Goal: Information Seeking & Learning: Learn about a topic

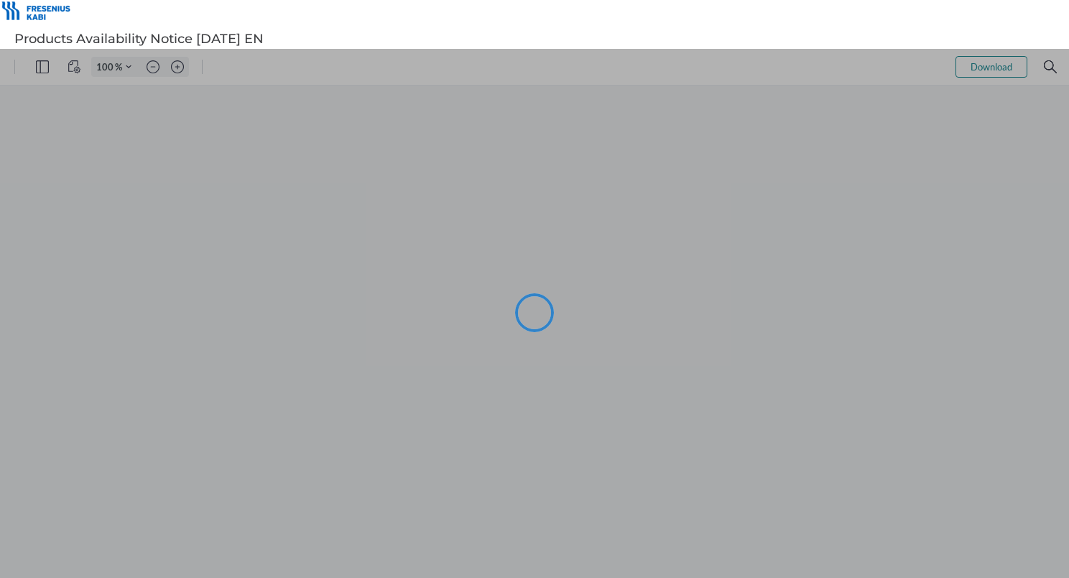
type input "86"
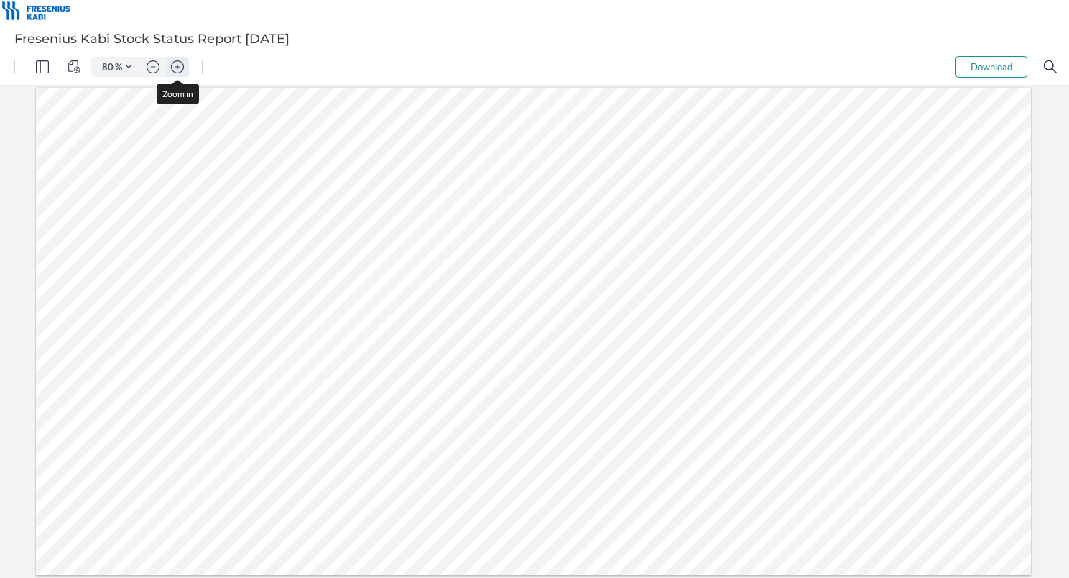
click at [172, 64] on img "Zoom in" at bounding box center [177, 66] width 13 height 13
type input "112"
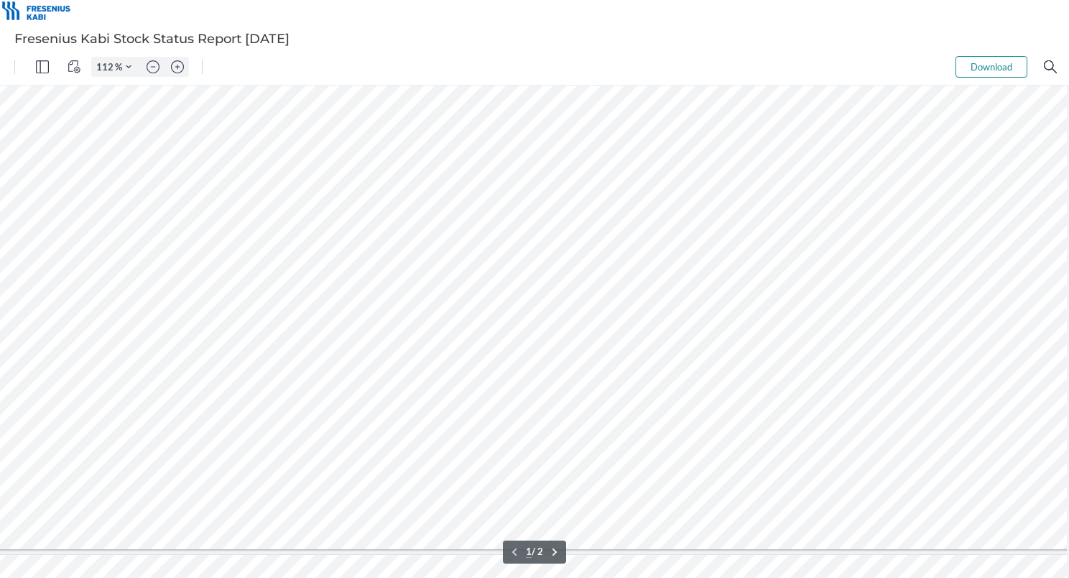
scroll to position [226, 175]
